Goal: Check status: Check status

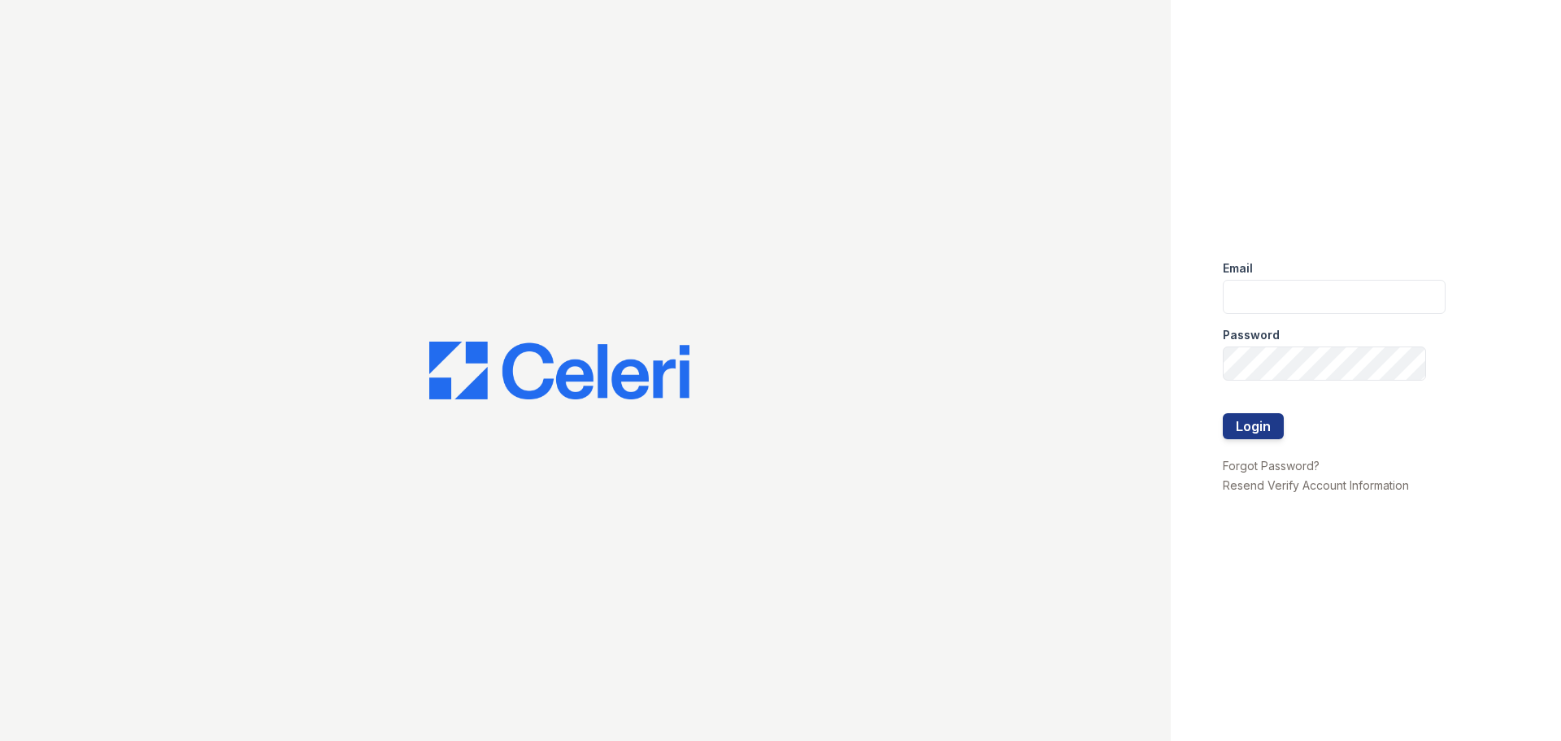
type input "[EMAIL_ADDRESS][DOMAIN_NAME]"
click at [1249, 428] on button "Login" at bounding box center [1253, 426] width 61 height 26
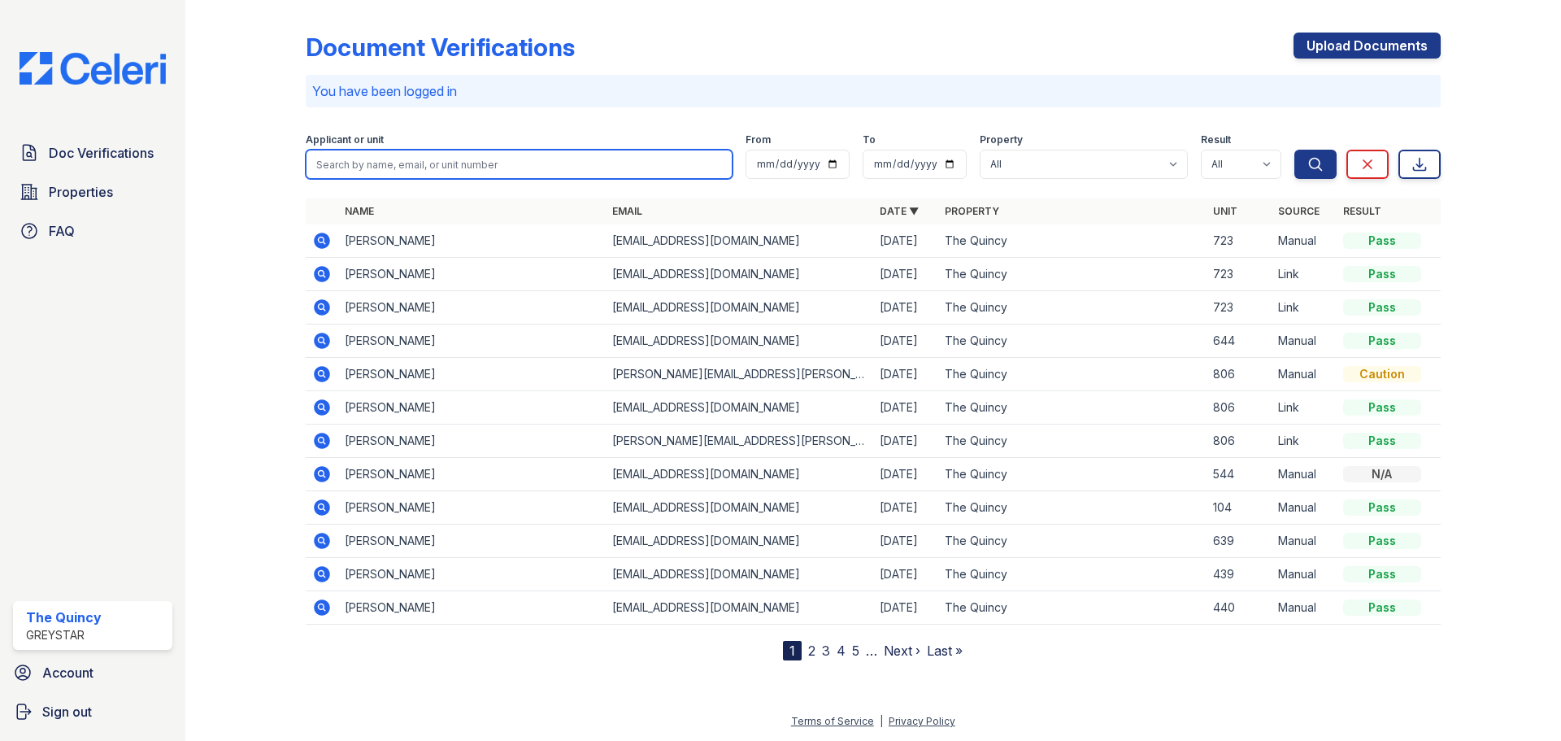
click at [608, 176] on input "search" at bounding box center [519, 164] width 427 height 29
type input "820"
click at [1295, 150] on button "Search" at bounding box center [1316, 164] width 42 height 29
